Goal: Transaction & Acquisition: Purchase product/service

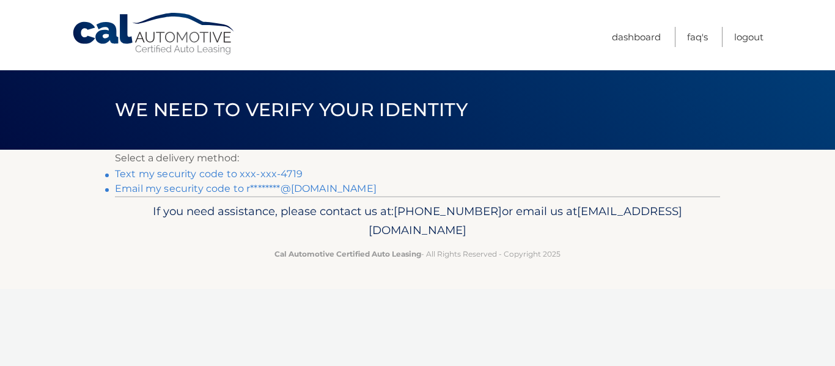
click at [227, 173] on link "Text my security code to xxx-xxx-4719" at bounding box center [209, 174] width 188 height 12
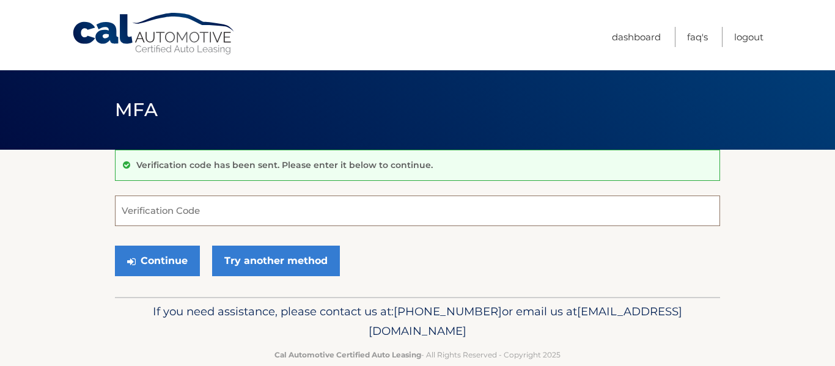
click at [218, 219] on input "Verification Code" at bounding box center [417, 211] width 605 height 31
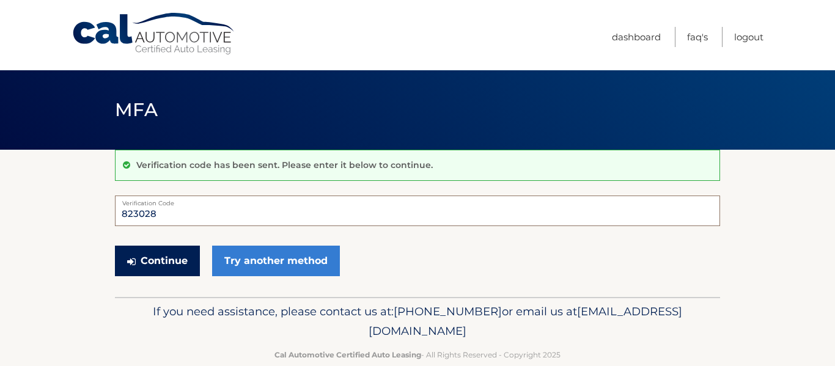
type input "823028"
click at [144, 269] on button "Continue" at bounding box center [157, 261] width 85 height 31
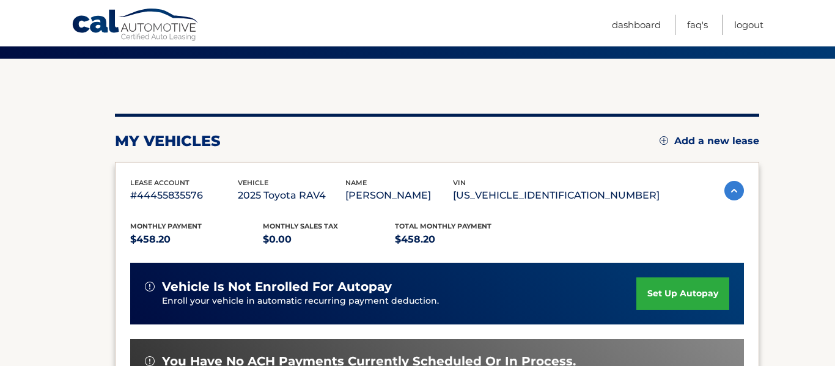
scroll to position [96, 0]
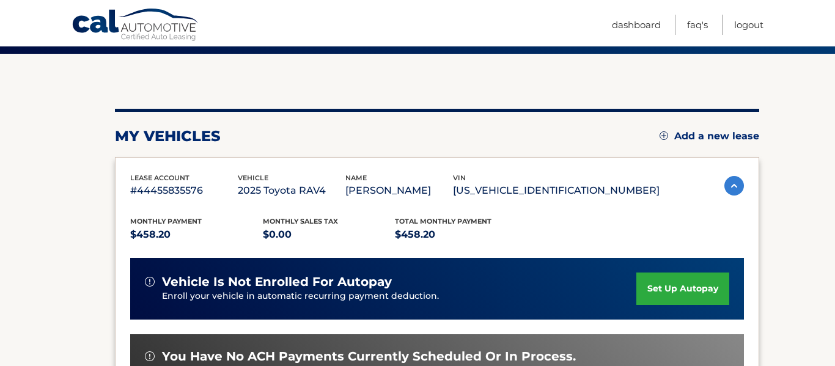
click at [731, 180] on img at bounding box center [734, 186] width 20 height 20
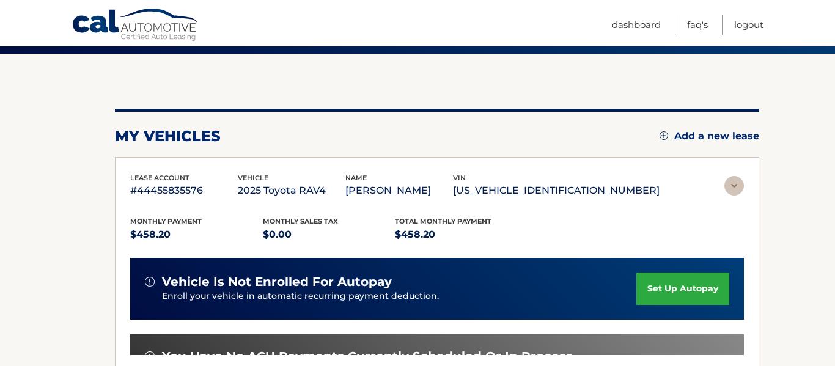
scroll to position [74, 0]
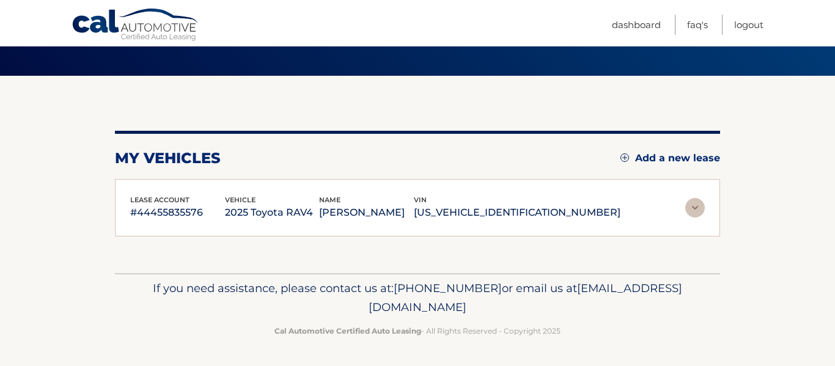
click at [690, 216] on img at bounding box center [695, 208] width 20 height 20
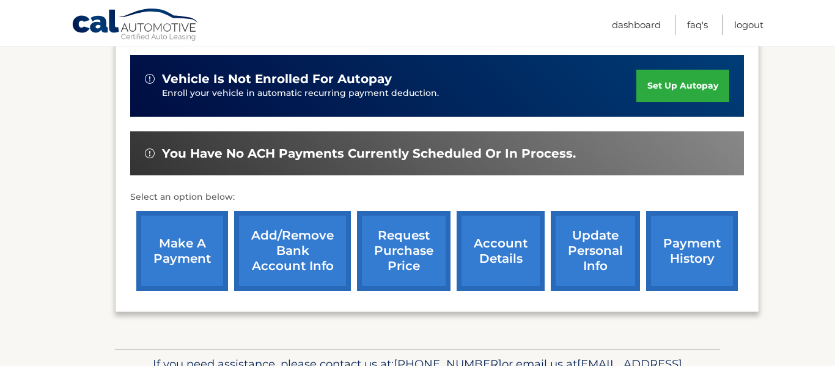
scroll to position [300, 0]
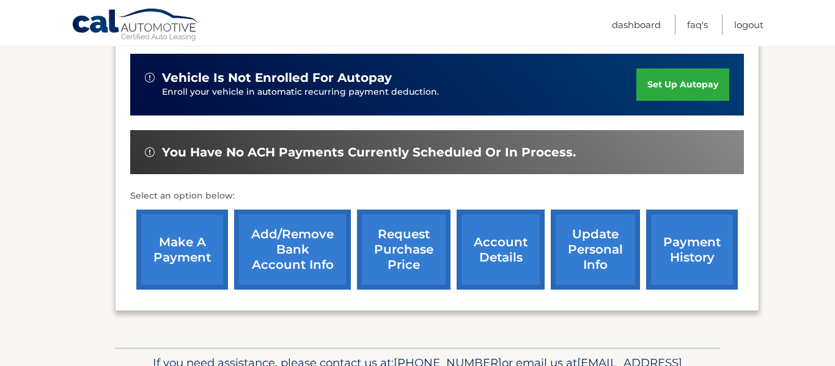
click at [184, 243] on link "make a payment" at bounding box center [182, 250] width 92 height 80
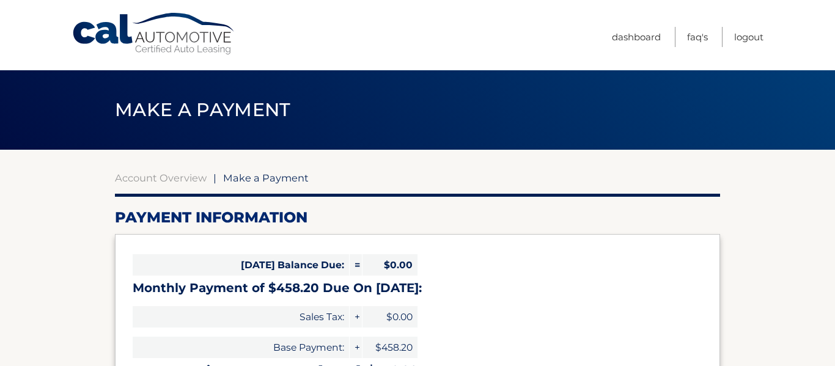
select select "OWQ2ODk1MmQtYzc5Yy00NTQwLWFhOTMtODlkZTUwMWUwZTg2"
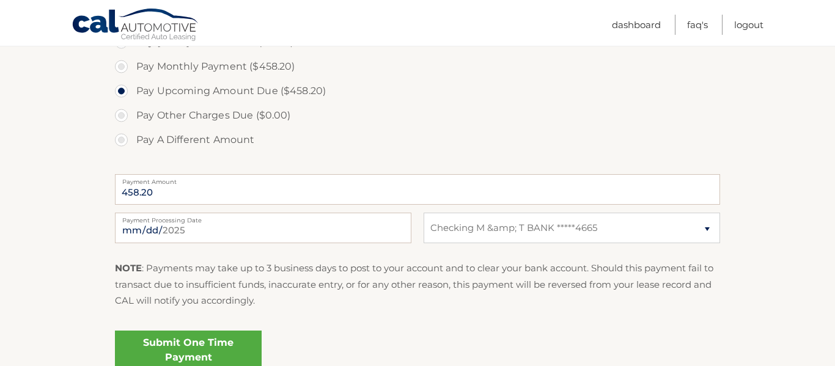
scroll to position [394, 0]
click at [144, 230] on input "2025-08-17" at bounding box center [263, 227] width 297 height 31
type input "2025-08-23"
click at [216, 341] on link "Submit One Time Payment" at bounding box center [188, 349] width 147 height 39
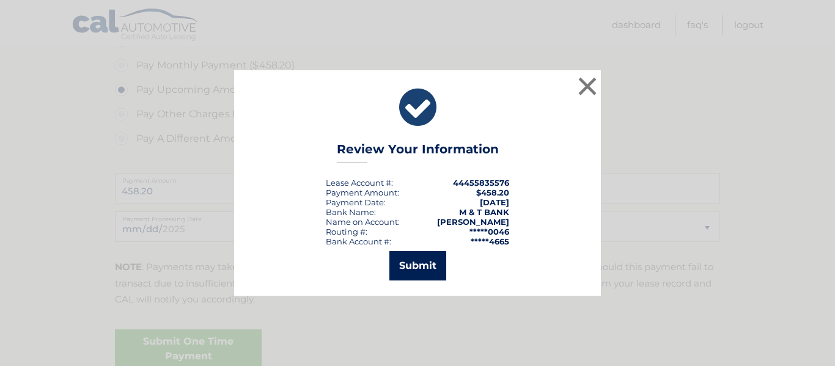
click at [415, 273] on button "Submit" at bounding box center [417, 265] width 57 height 29
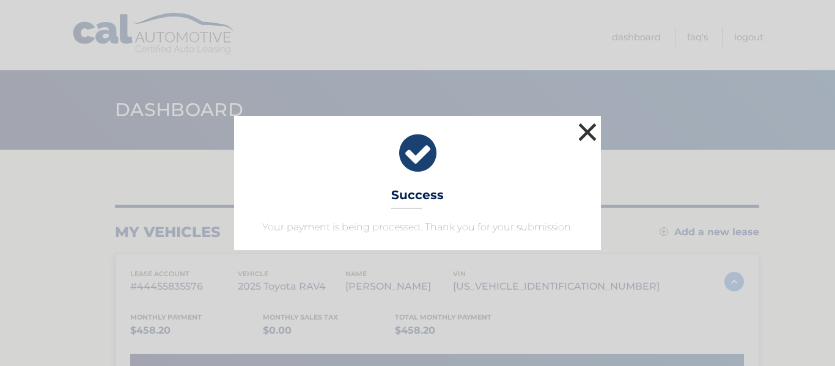
click at [591, 133] on button "×" at bounding box center [587, 132] width 24 height 24
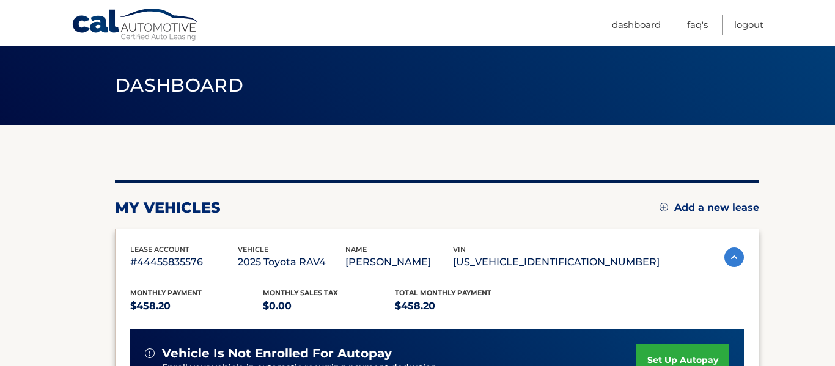
scroll to position [20, 0]
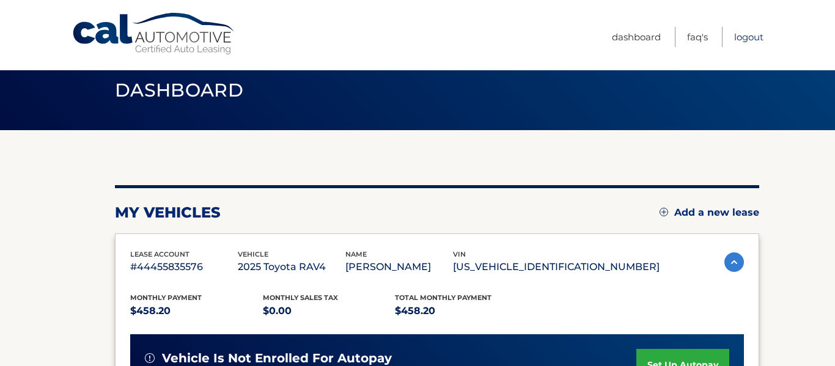
click at [751, 34] on link "Logout" at bounding box center [748, 37] width 29 height 20
